Goal: Book appointment/travel/reservation

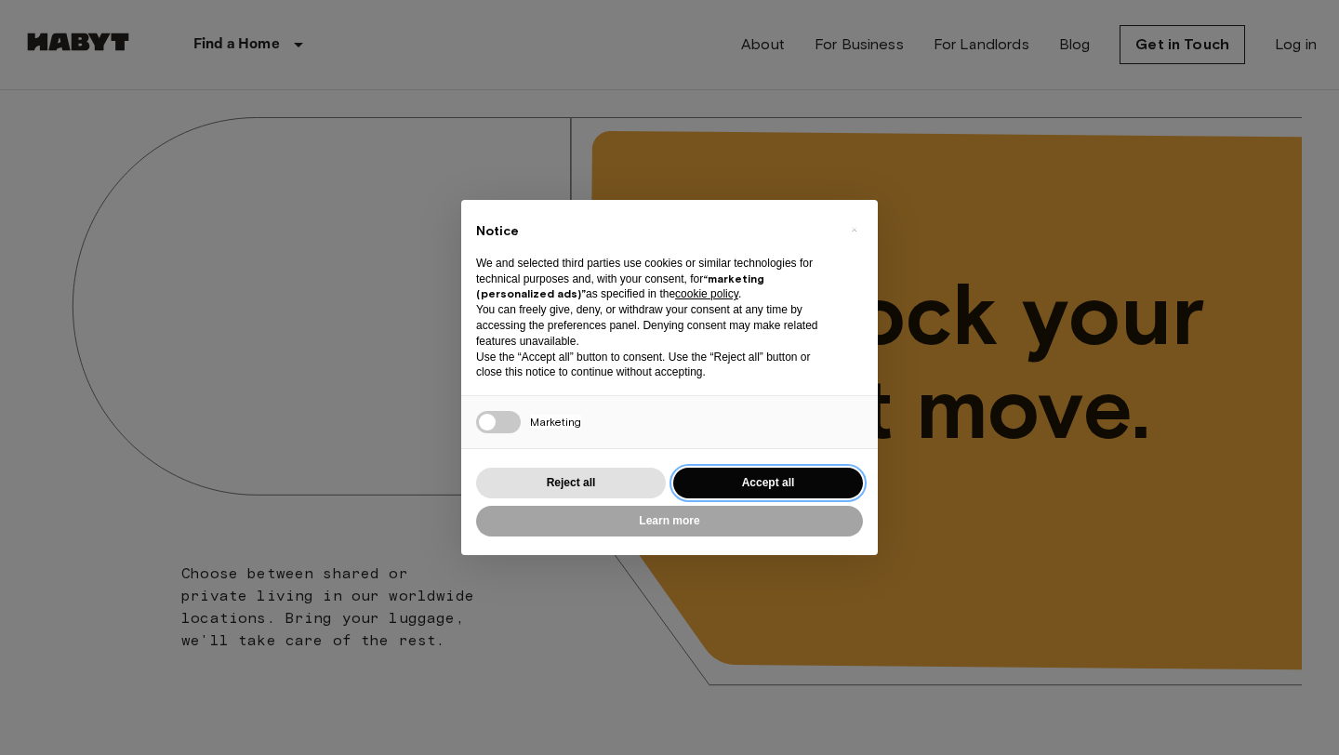
click at [760, 477] on button "Accept all" at bounding box center [768, 483] width 190 height 31
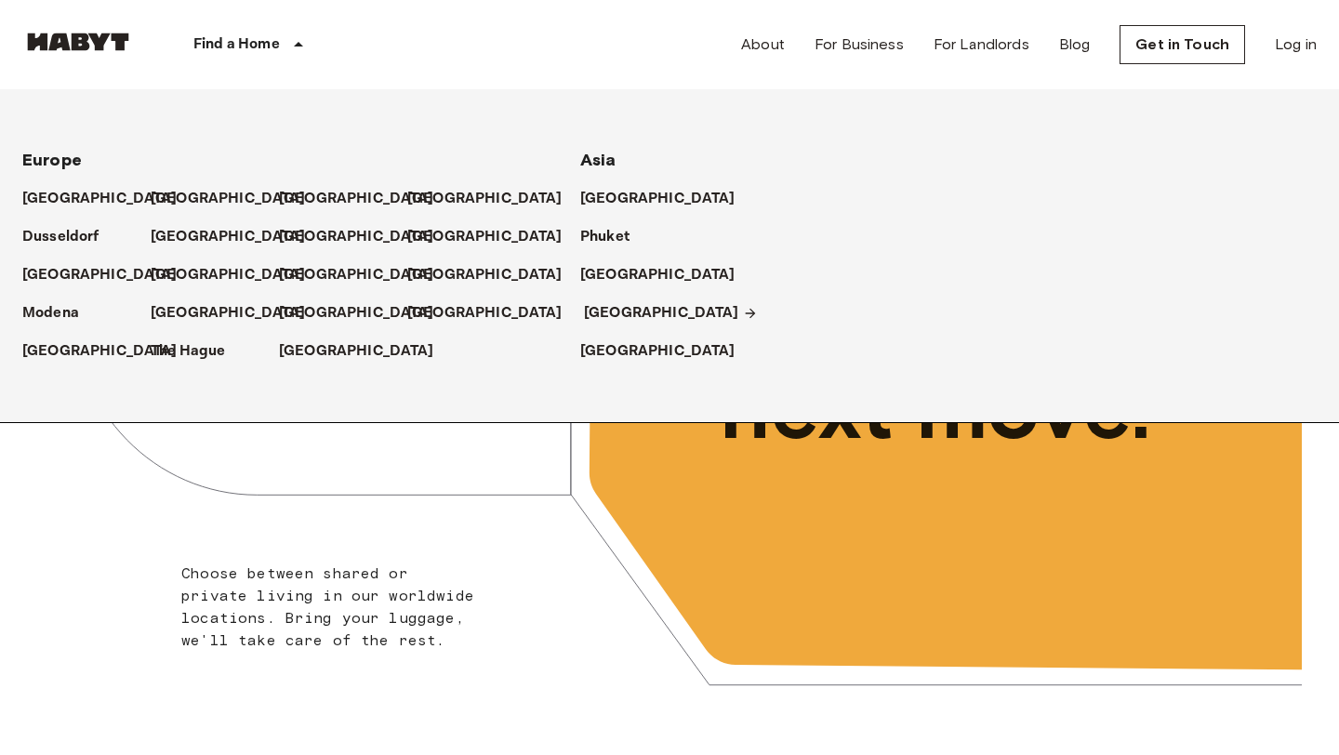
click at [622, 316] on p "[GEOGRAPHIC_DATA]" at bounding box center [661, 313] width 155 height 22
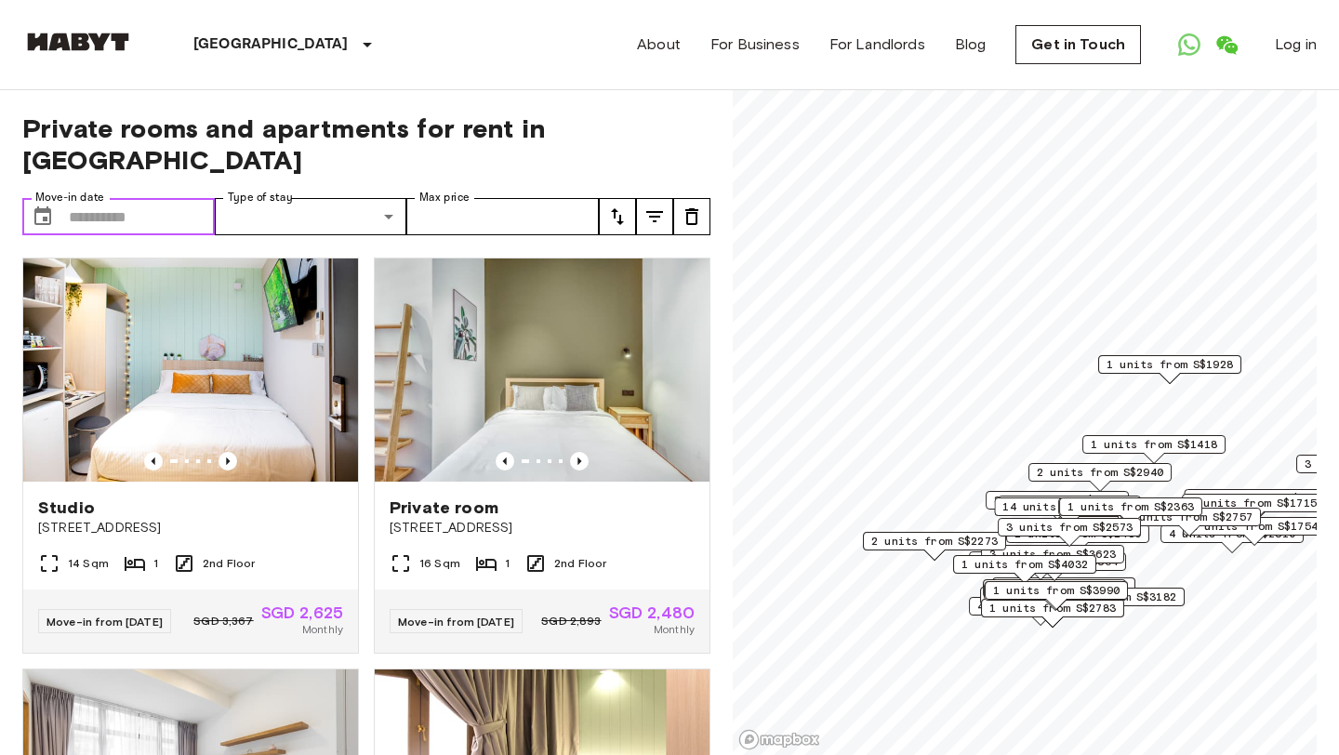
click at [164, 198] on input "Move-in date" at bounding box center [142, 216] width 146 height 37
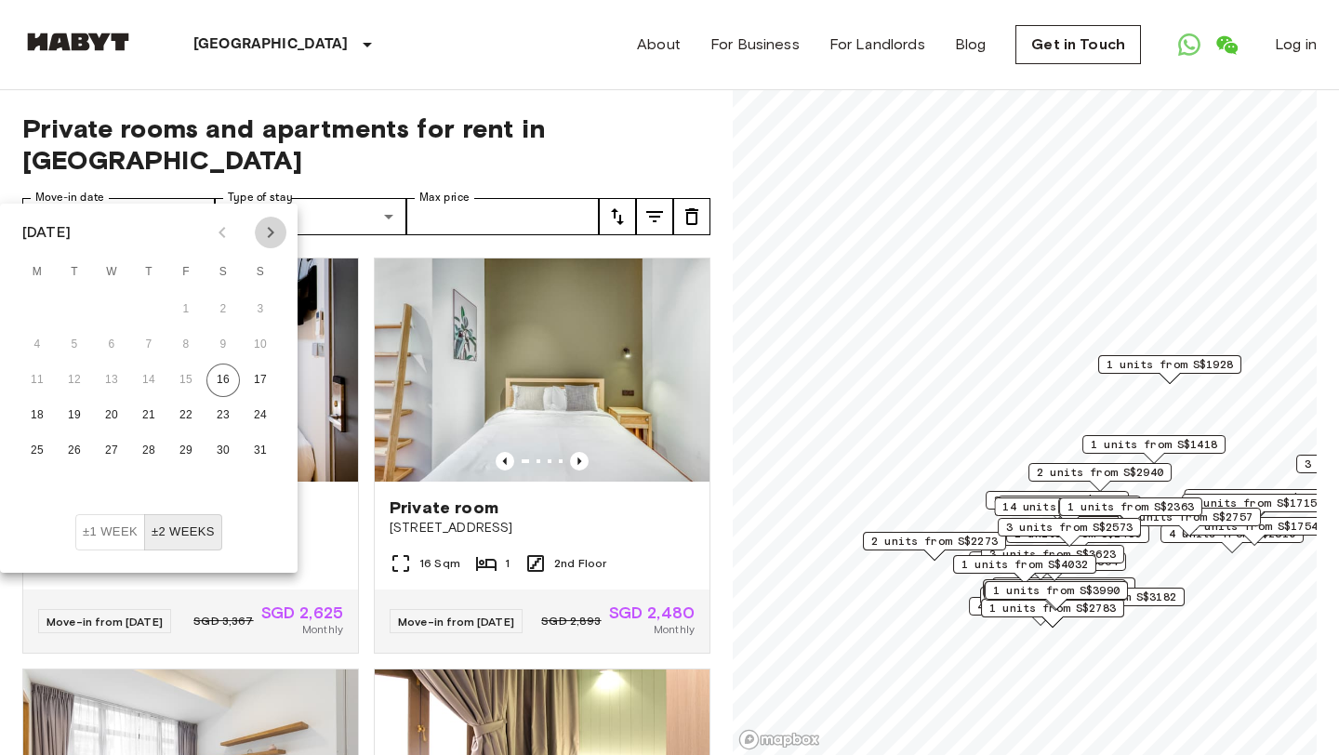
click at [274, 231] on icon "Next month" at bounding box center [270, 232] width 22 height 22
click at [75, 411] on button "23" at bounding box center [74, 415] width 33 height 33
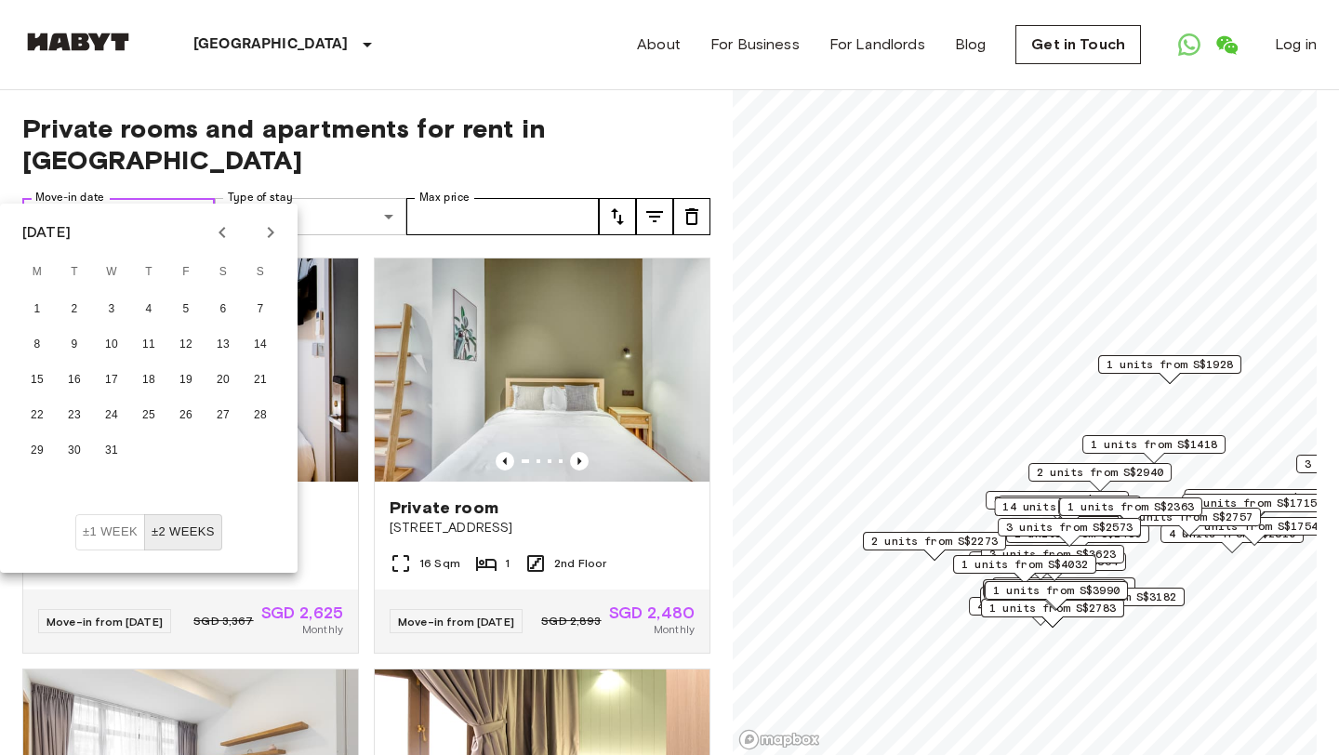
type input "**********"
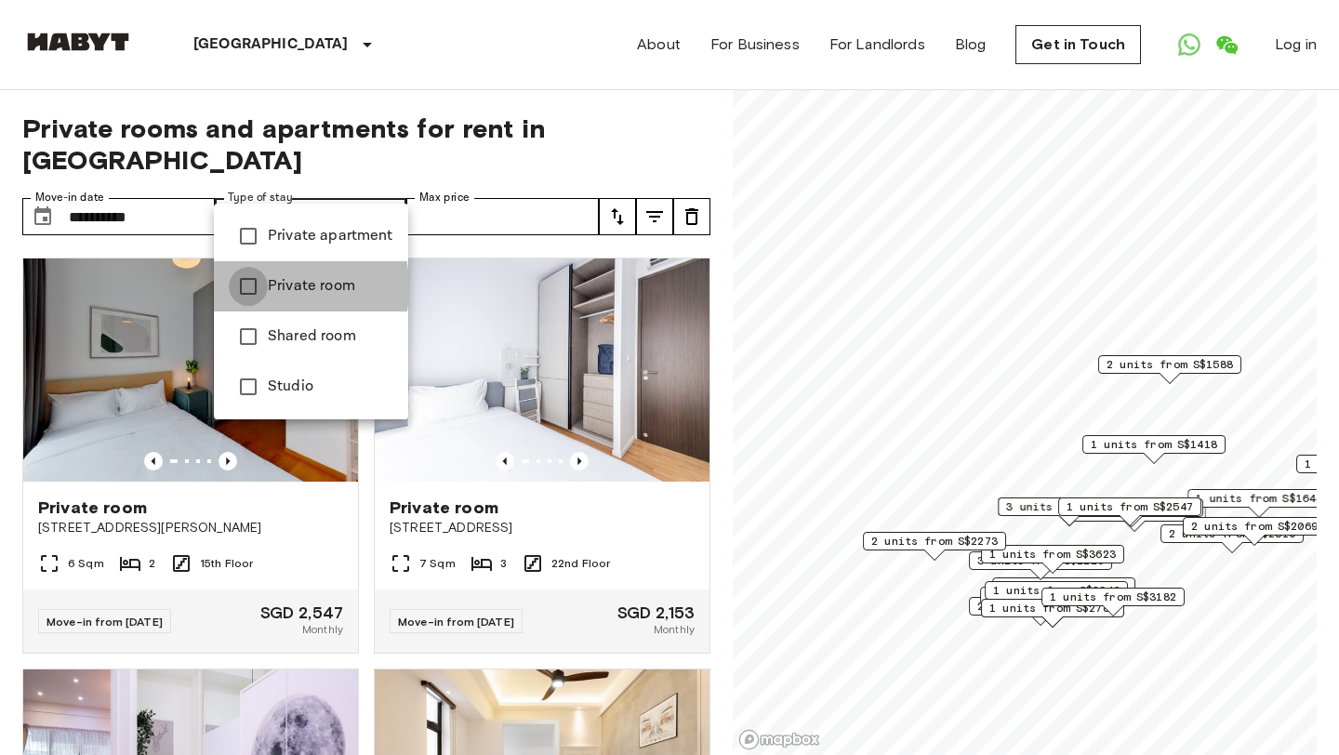
type input "**********"
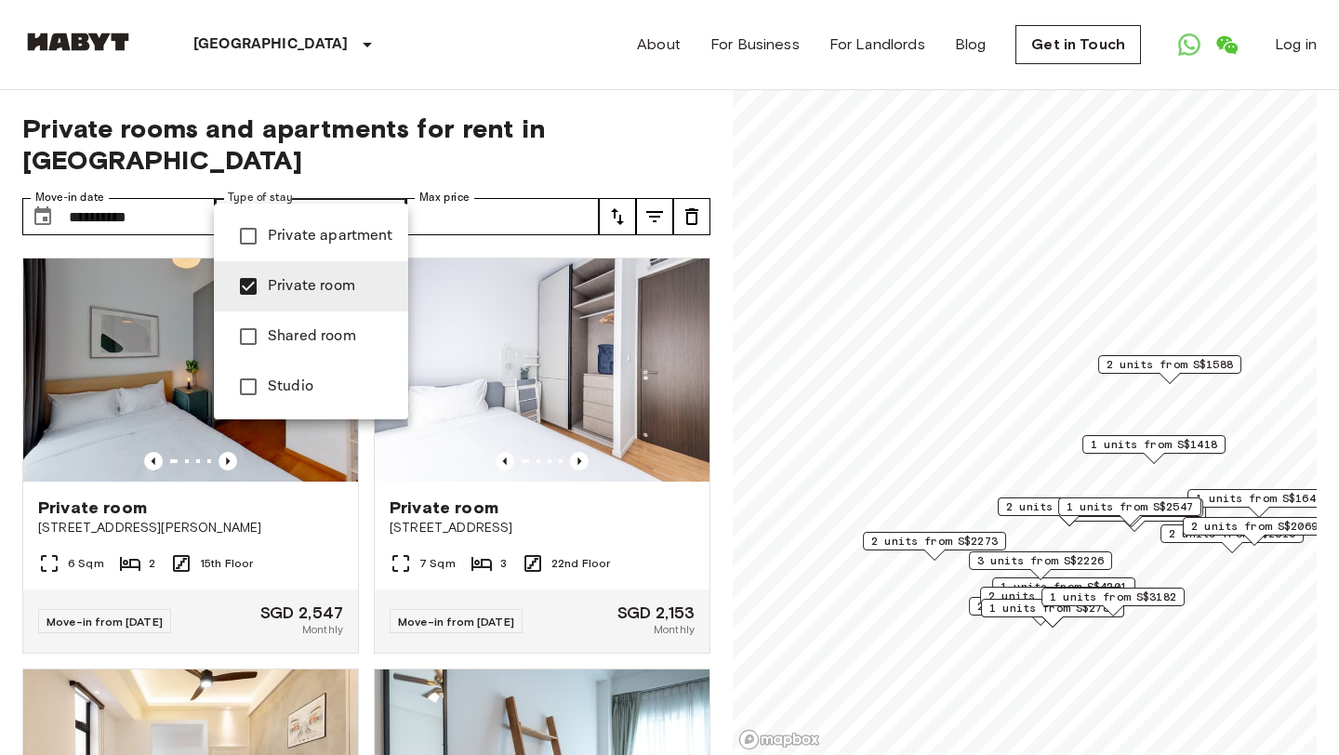
click at [671, 115] on div at bounding box center [669, 377] width 1339 height 755
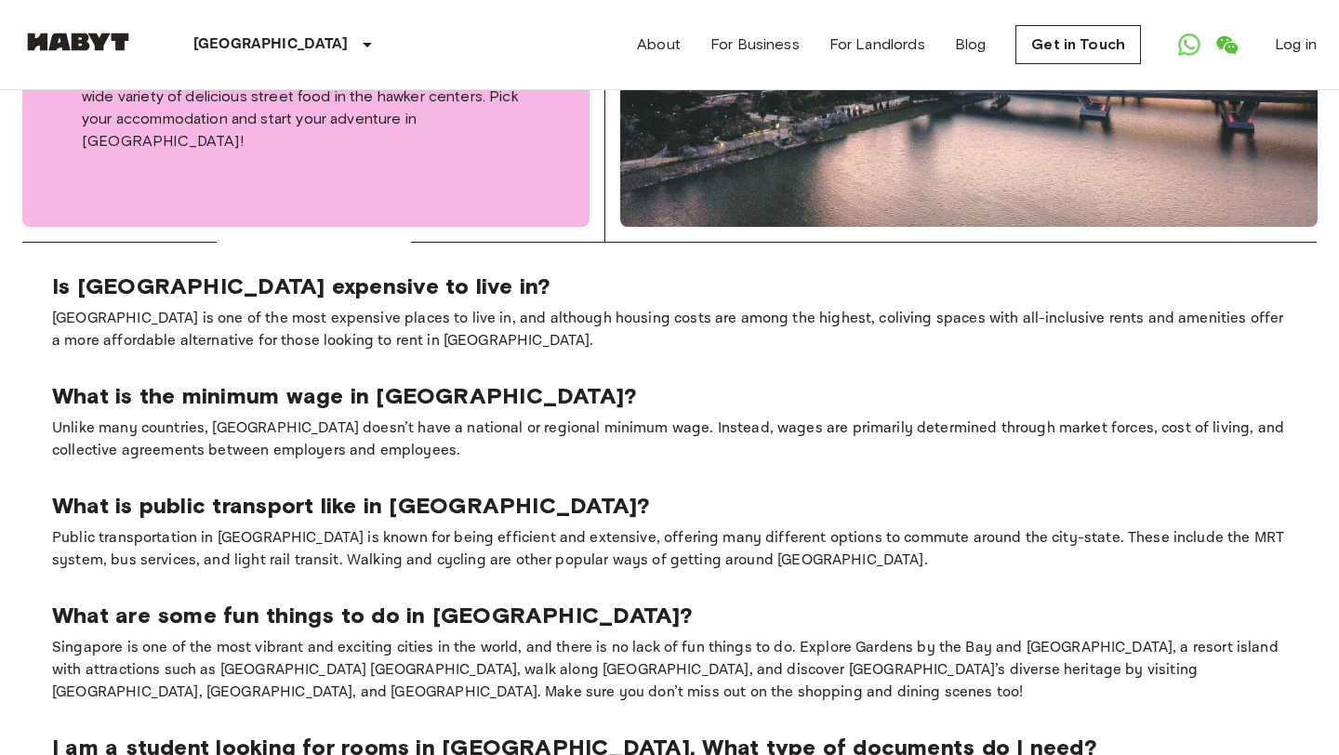
scroll to position [1070, 0]
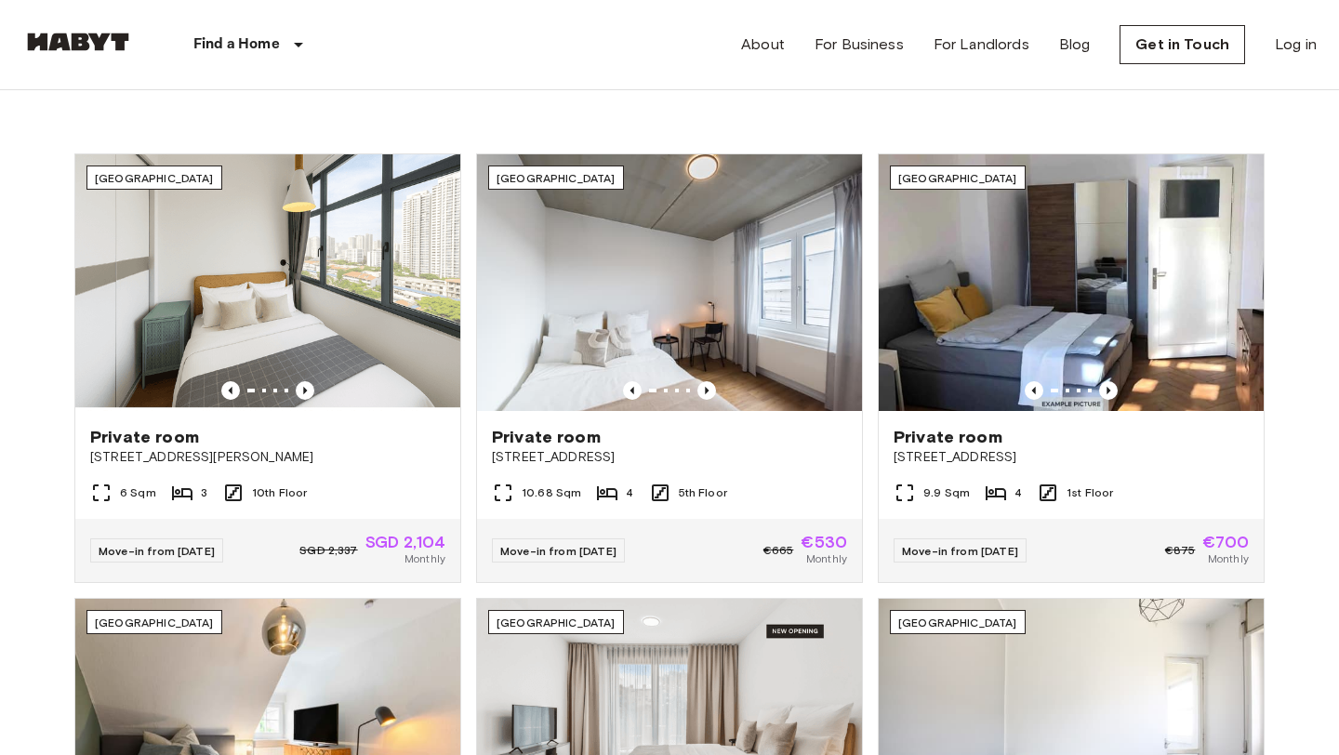
scroll to position [652, 0]
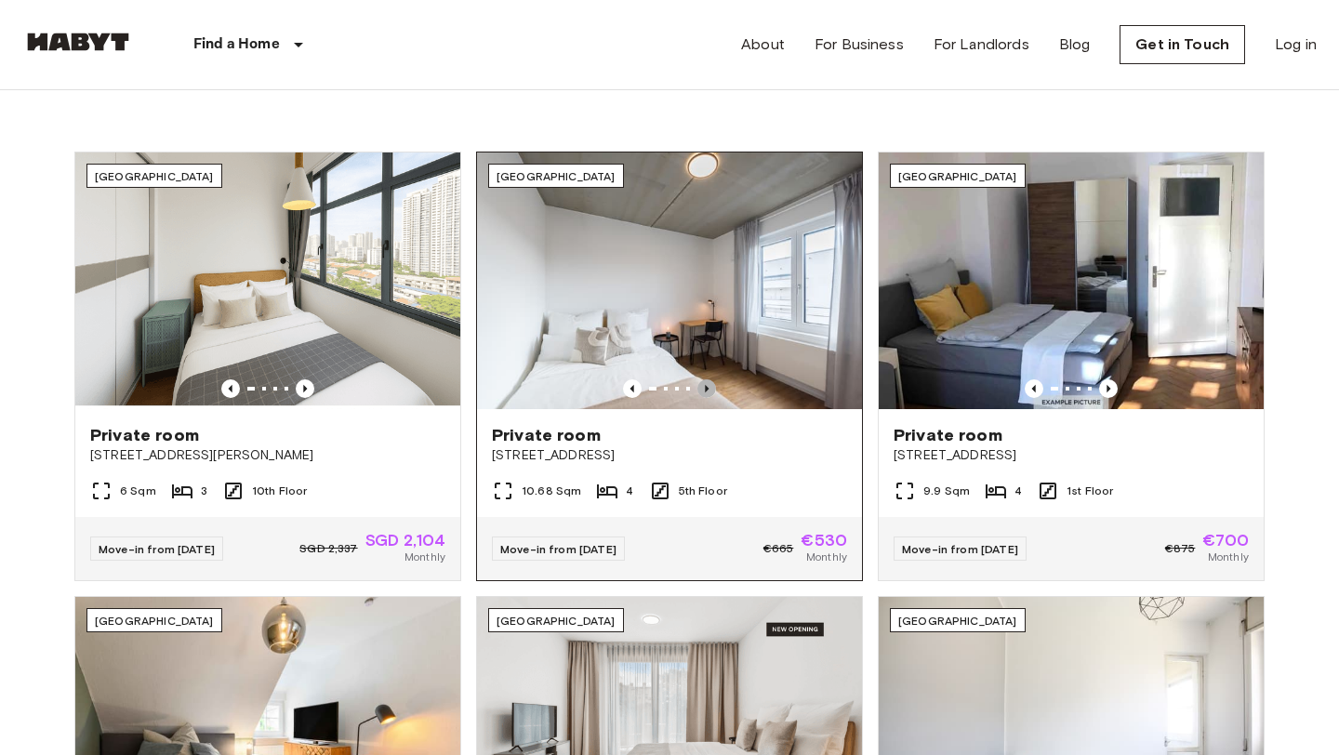
click at [705, 389] on icon "Previous image" at bounding box center [706, 388] width 19 height 19
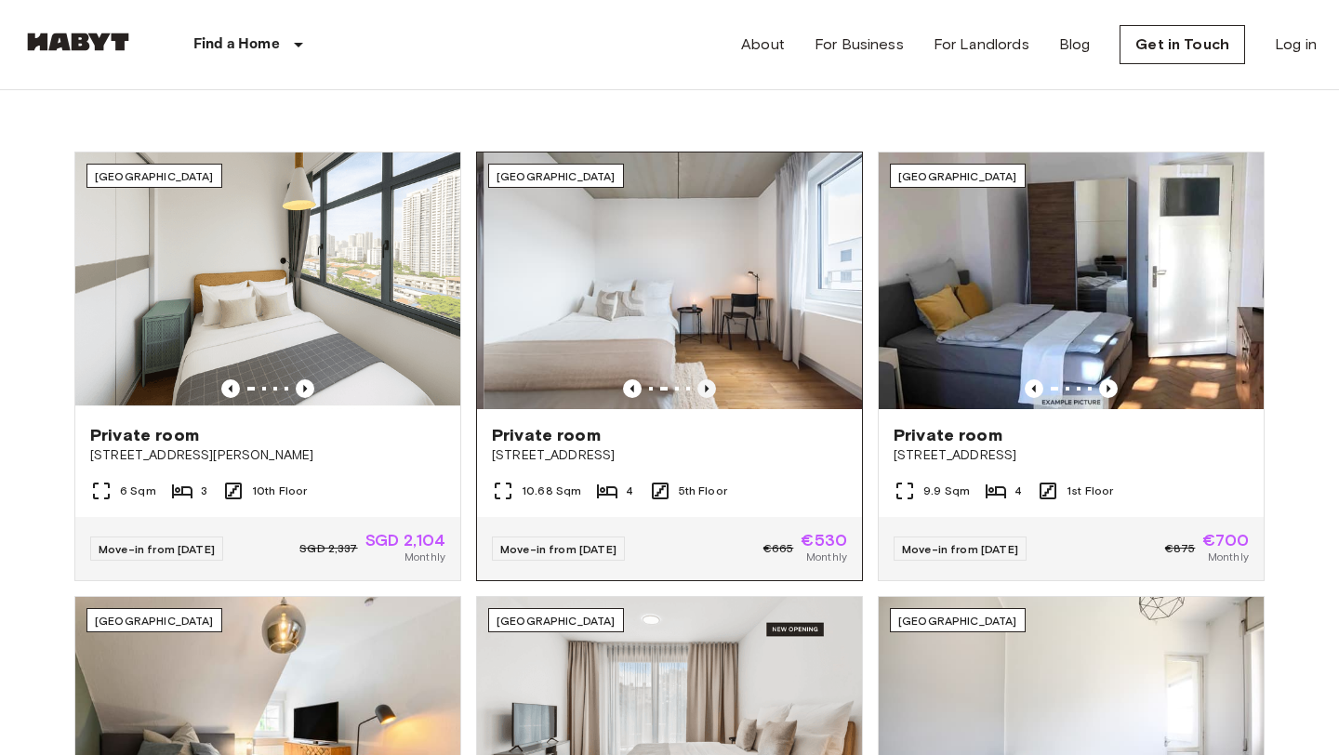
click at [705, 389] on icon "Previous image" at bounding box center [706, 388] width 19 height 19
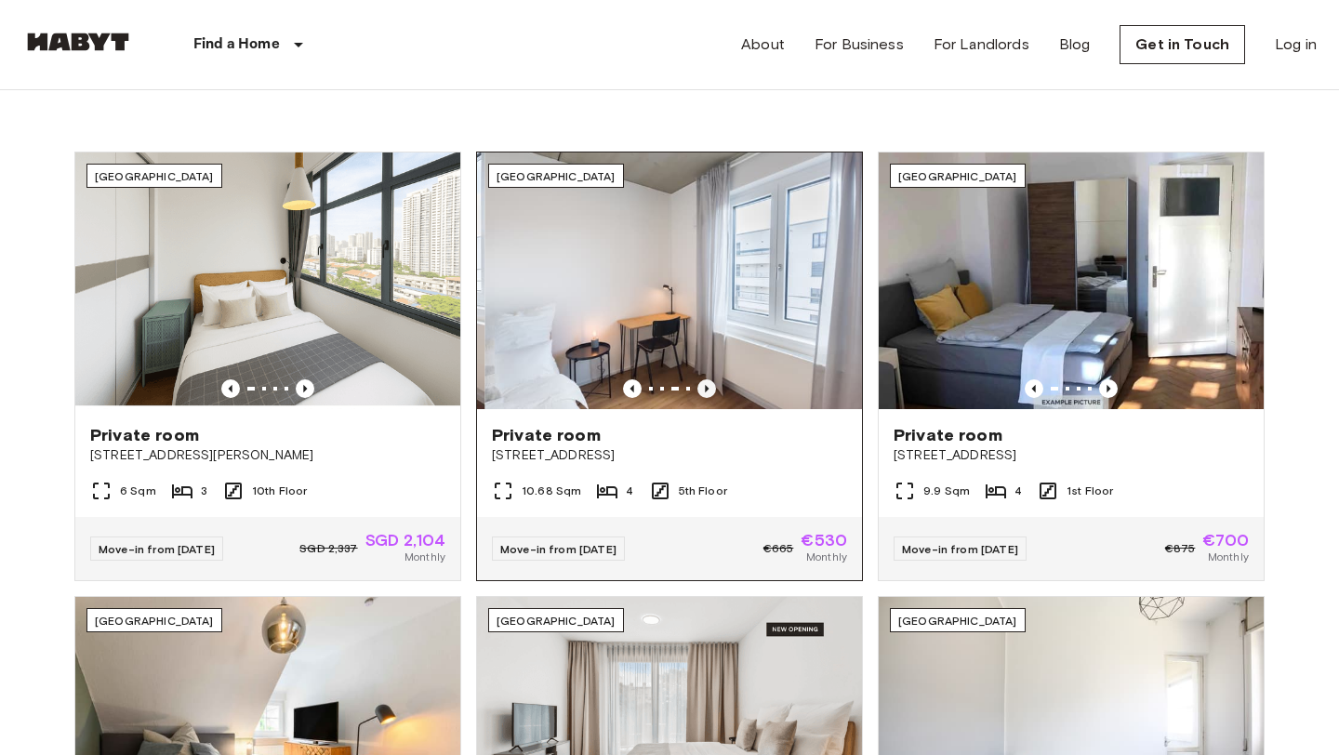
click at [705, 389] on icon "Previous image" at bounding box center [706, 388] width 19 height 19
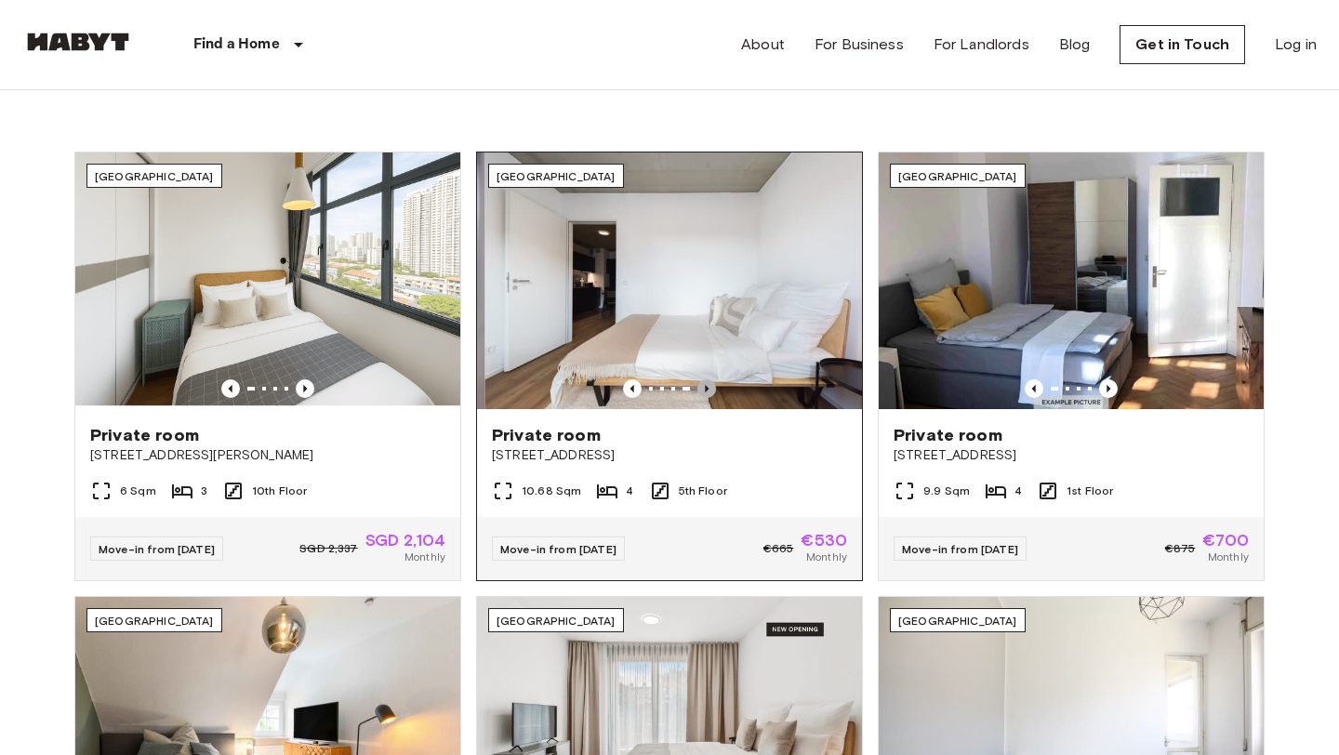
click at [705, 389] on icon "Previous image" at bounding box center [706, 388] width 19 height 19
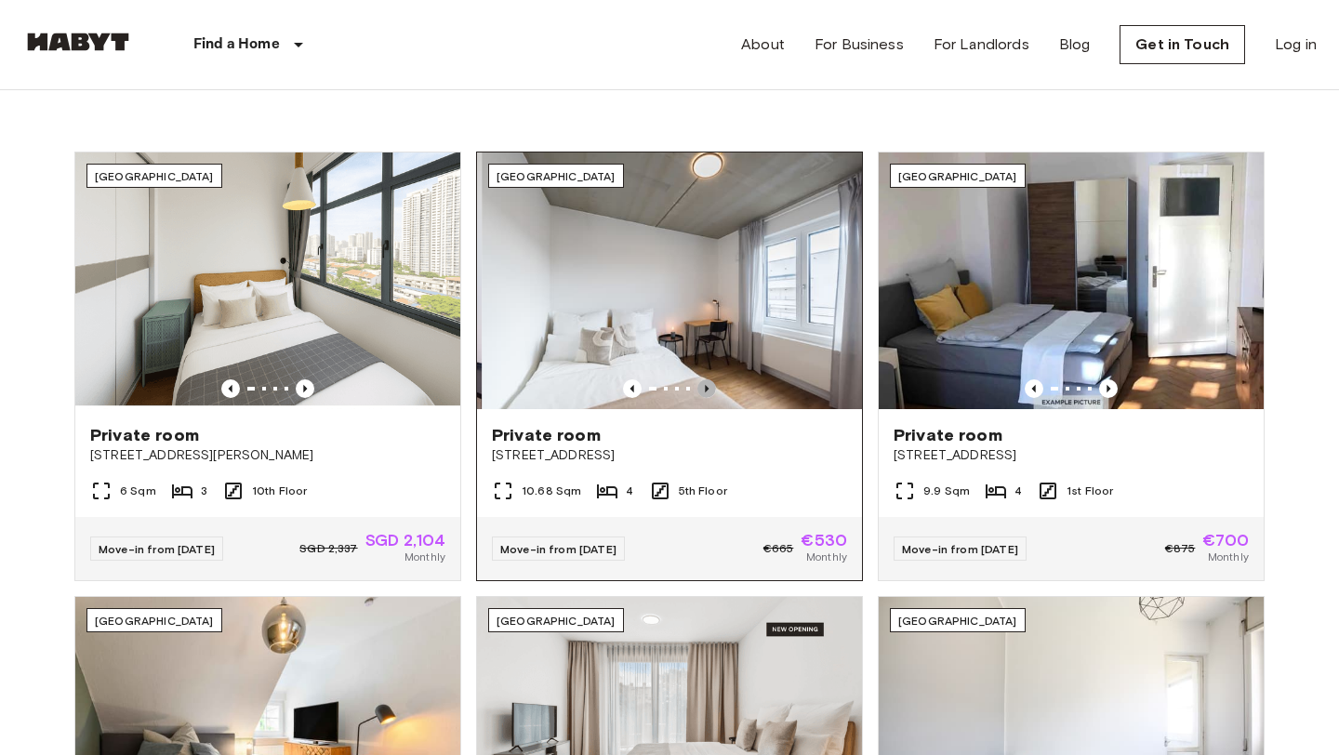
click at [705, 389] on icon "Previous image" at bounding box center [706, 388] width 19 height 19
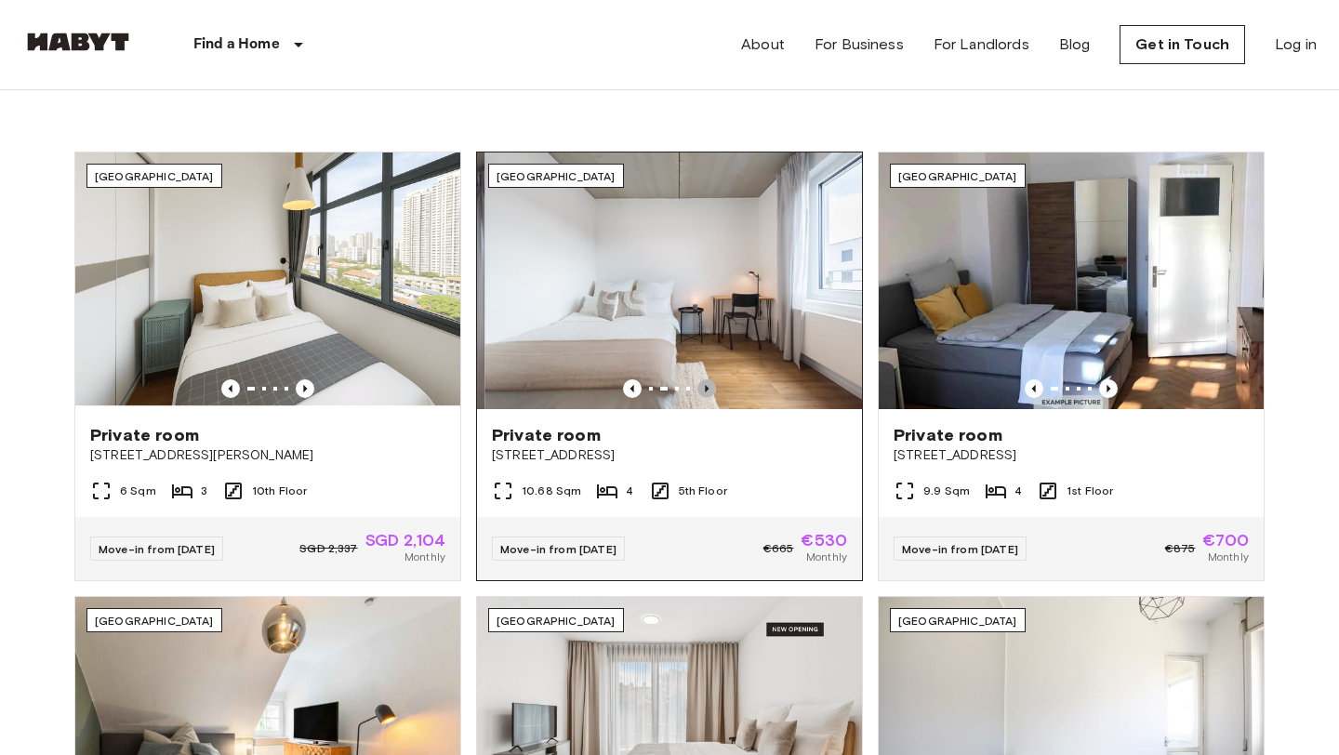
click at [705, 389] on icon "Previous image" at bounding box center [706, 388] width 19 height 19
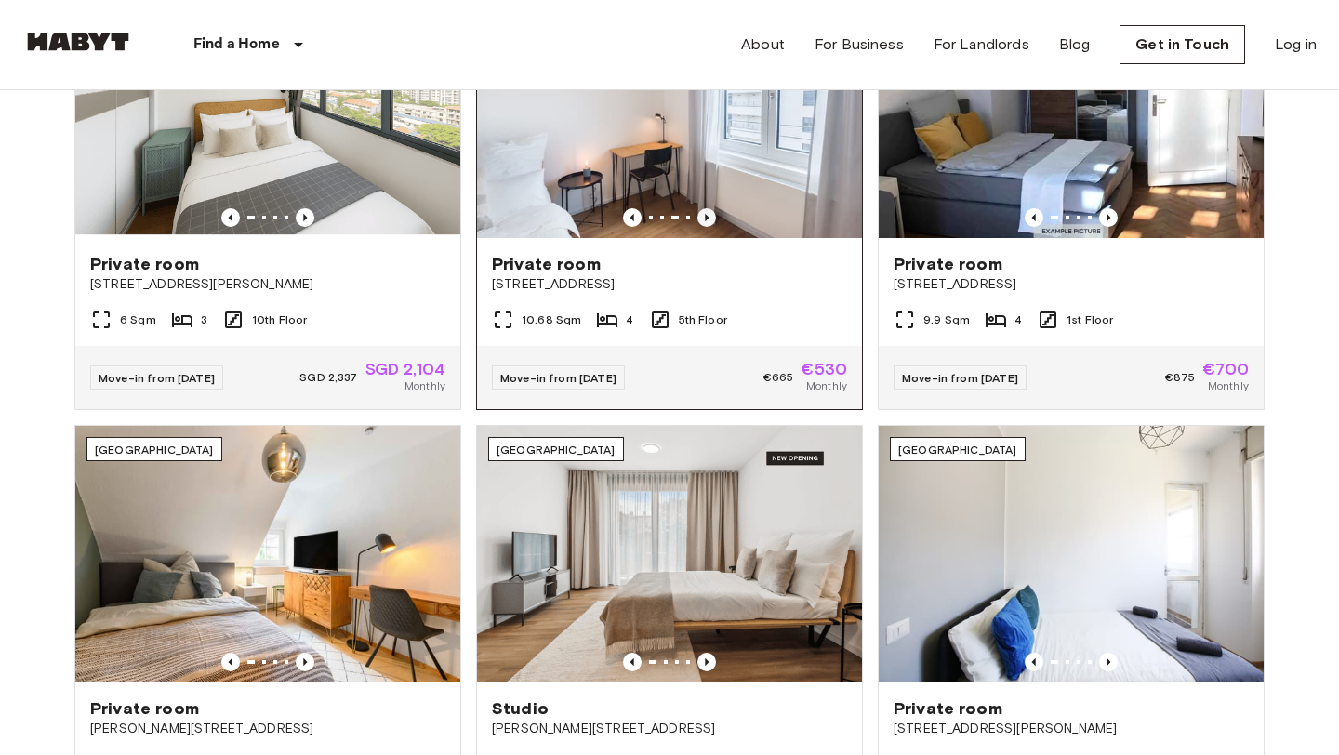
scroll to position [0, 0]
